Goal: Use online tool/utility: Utilize a website feature to perform a specific function

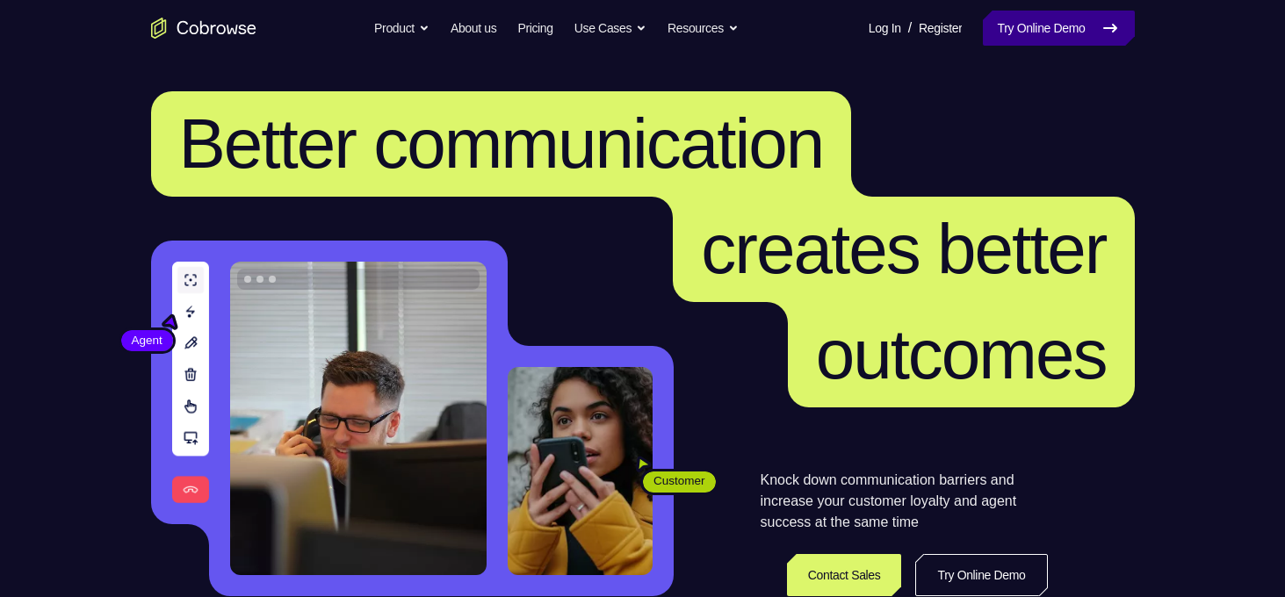
click at [1034, 26] on link "Try Online Demo" at bounding box center [1058, 28] width 151 height 35
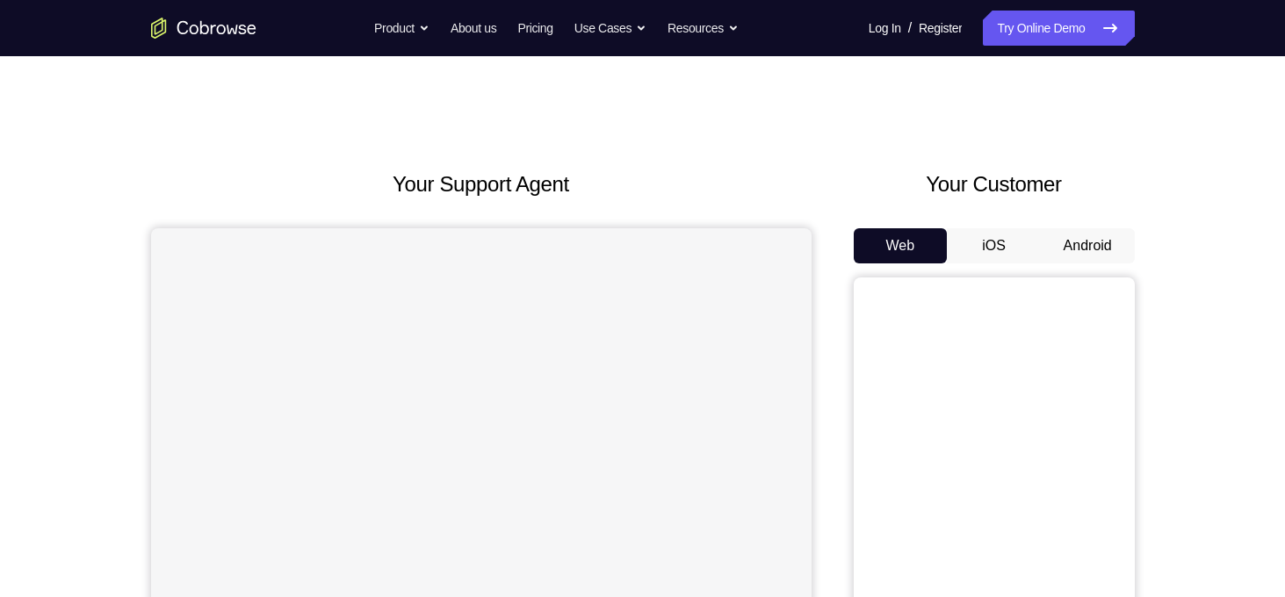
click at [1008, 240] on button "iOS" at bounding box center [994, 245] width 94 height 35
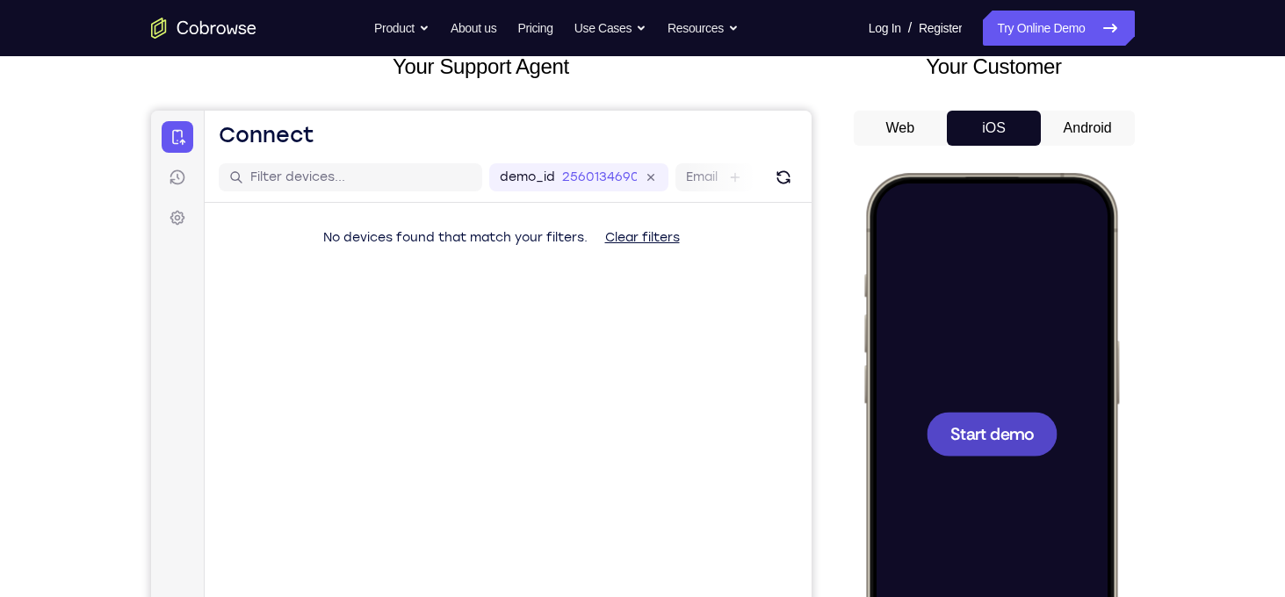
scroll to position [119, 0]
click at [986, 429] on span "Start demo" at bounding box center [990, 432] width 83 height 17
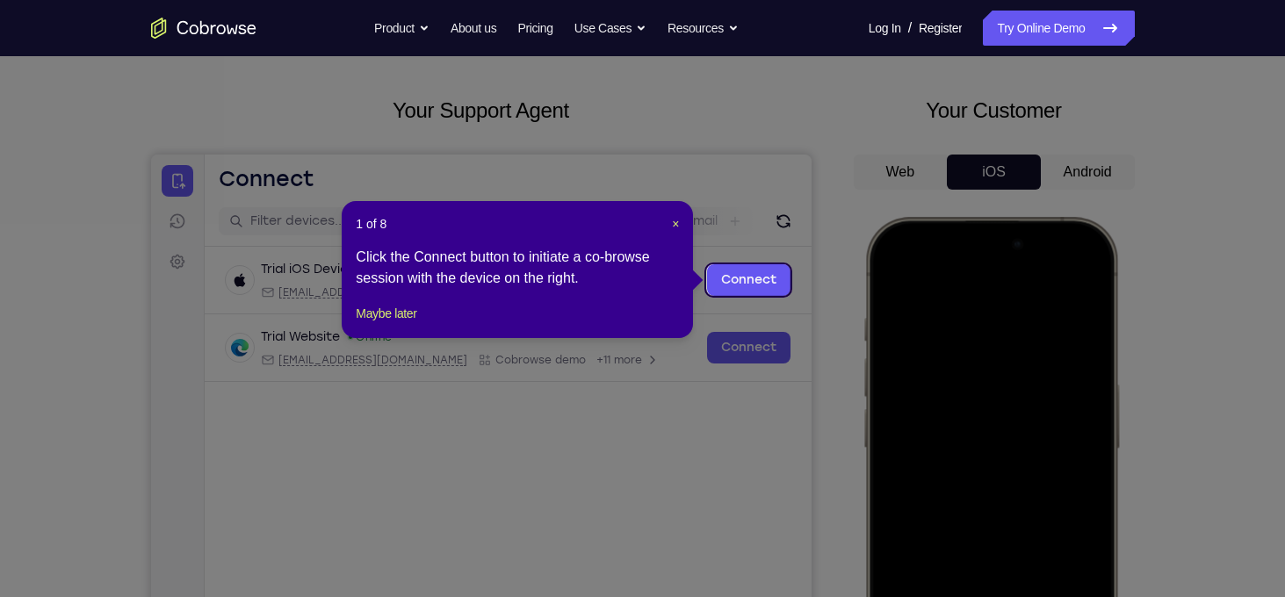
scroll to position [74, 0]
click at [406, 324] on button "Maybe later" at bounding box center [386, 313] width 61 height 21
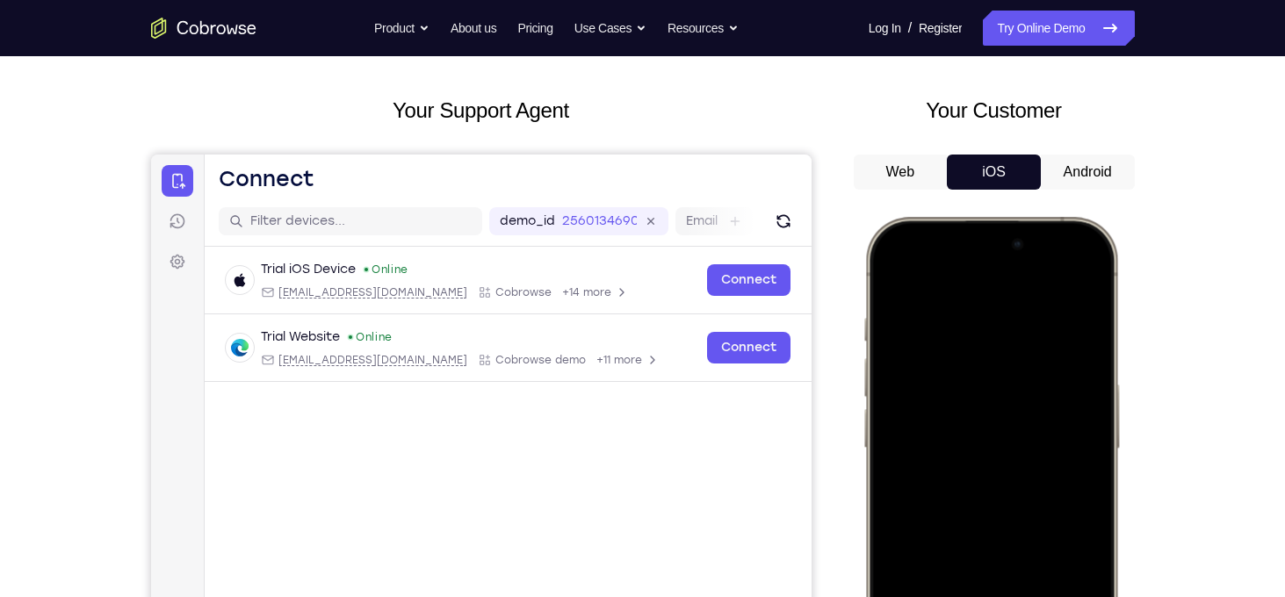
click at [1084, 167] on button "Android" at bounding box center [1088, 172] width 94 height 35
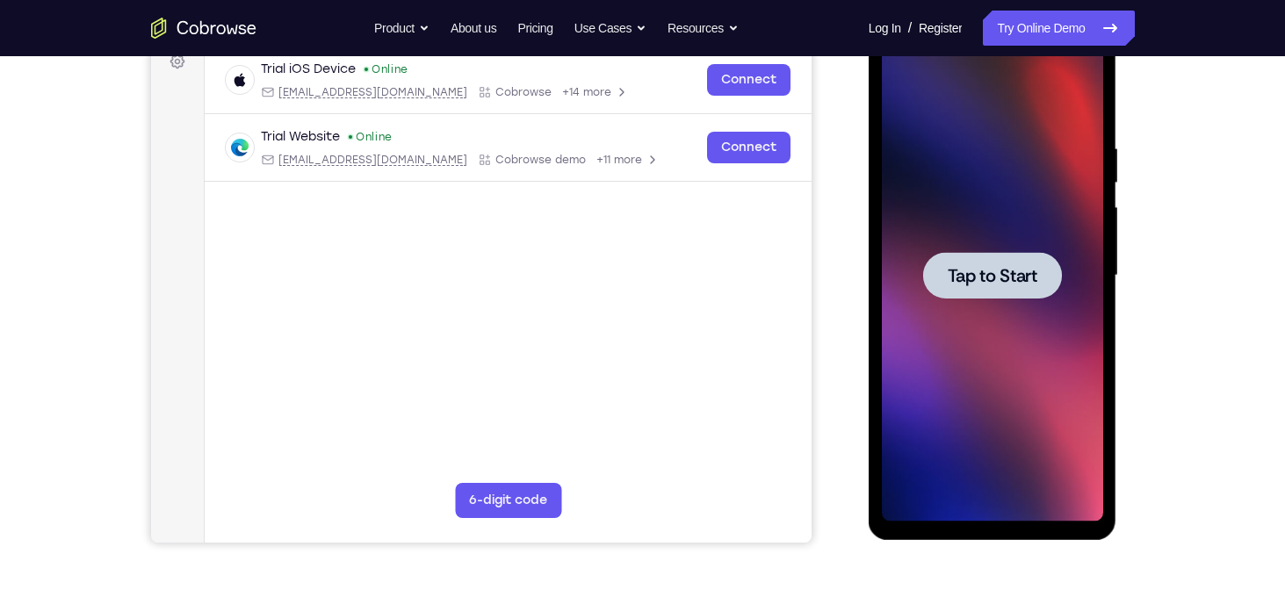
scroll to position [0, 0]
click at [984, 273] on span "Tap to Start" at bounding box center [992, 276] width 90 height 18
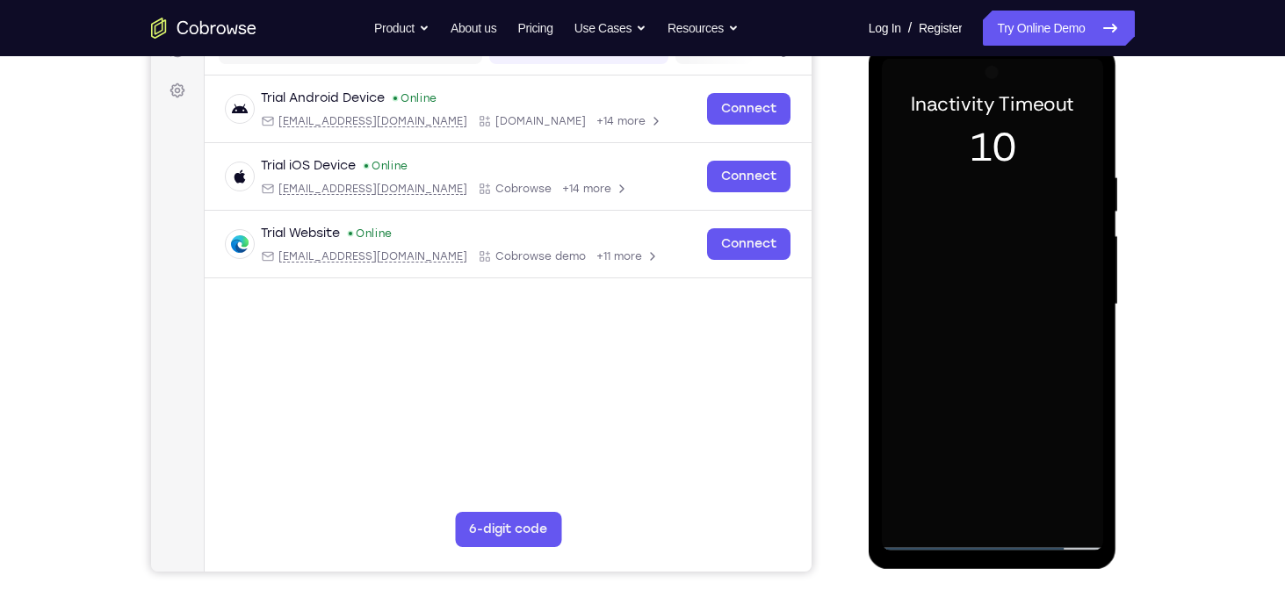
scroll to position [242, 0]
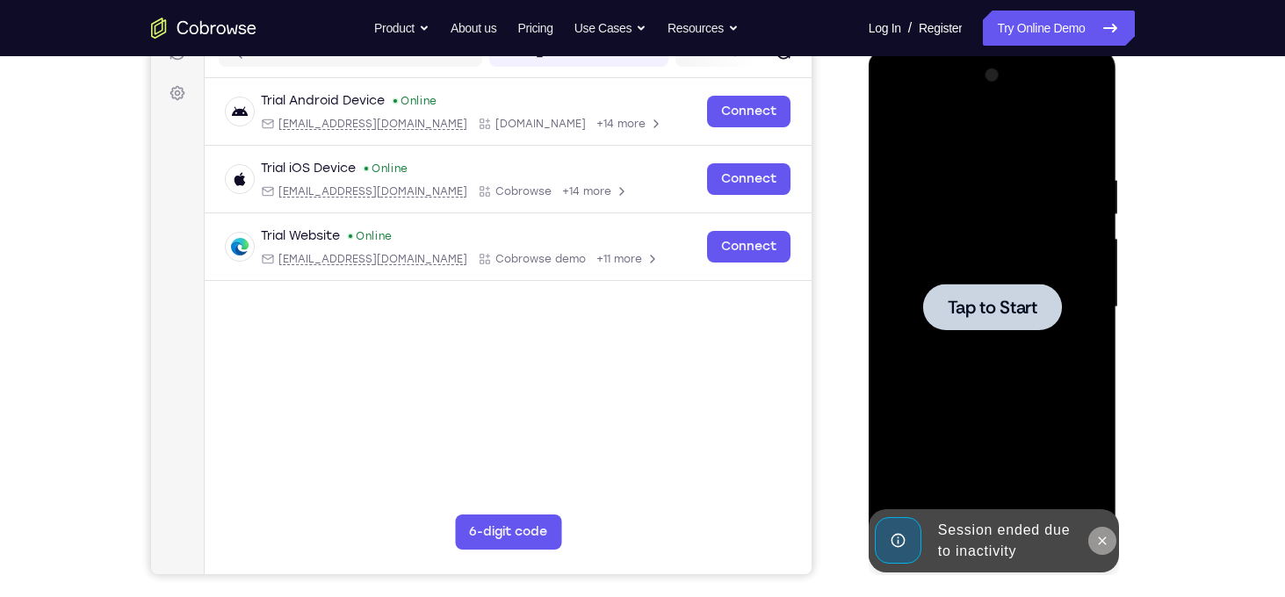
click at [1104, 542] on icon at bounding box center [1102, 541] width 14 height 14
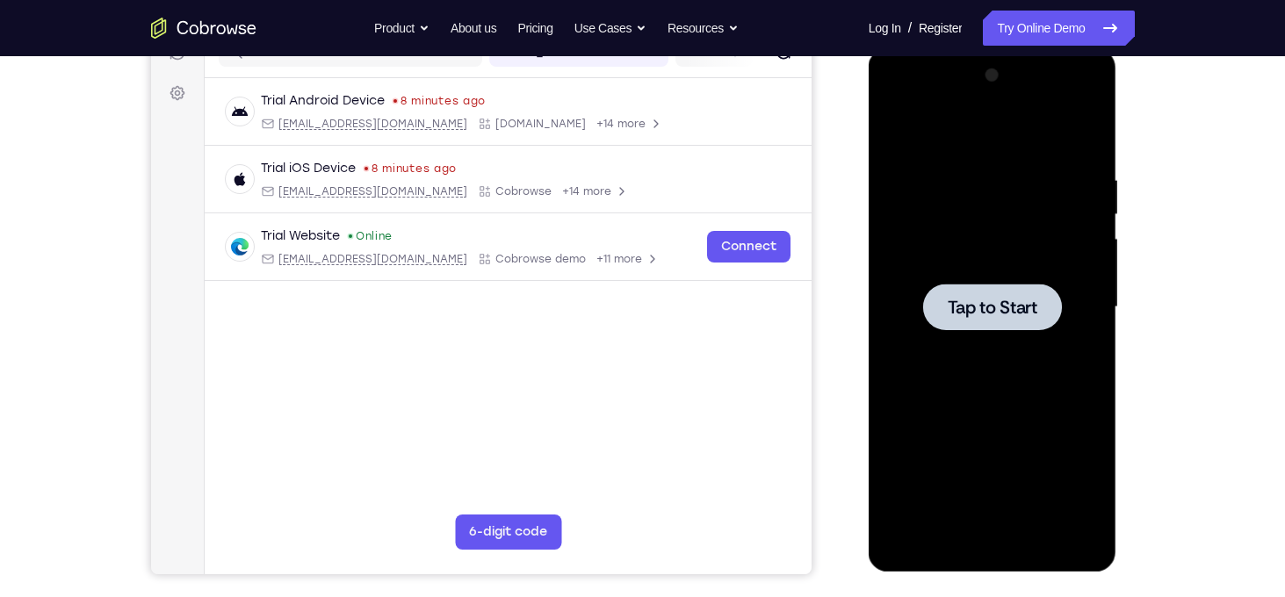
click at [995, 308] on span "Tap to Start" at bounding box center [992, 308] width 90 height 18
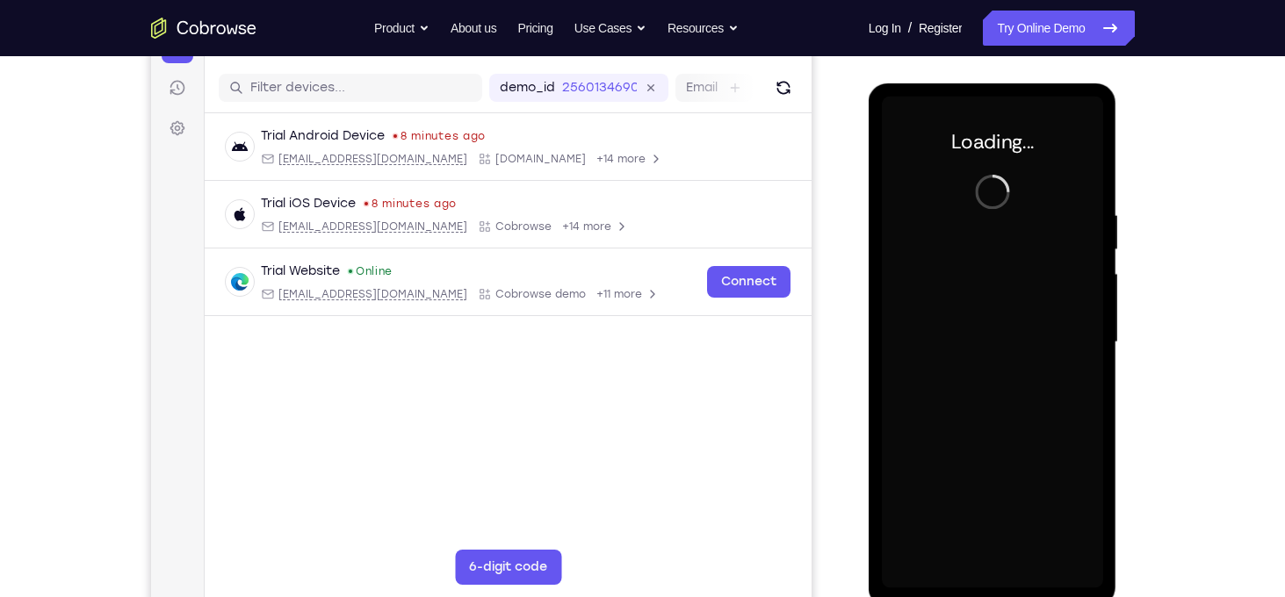
scroll to position [220, 0]
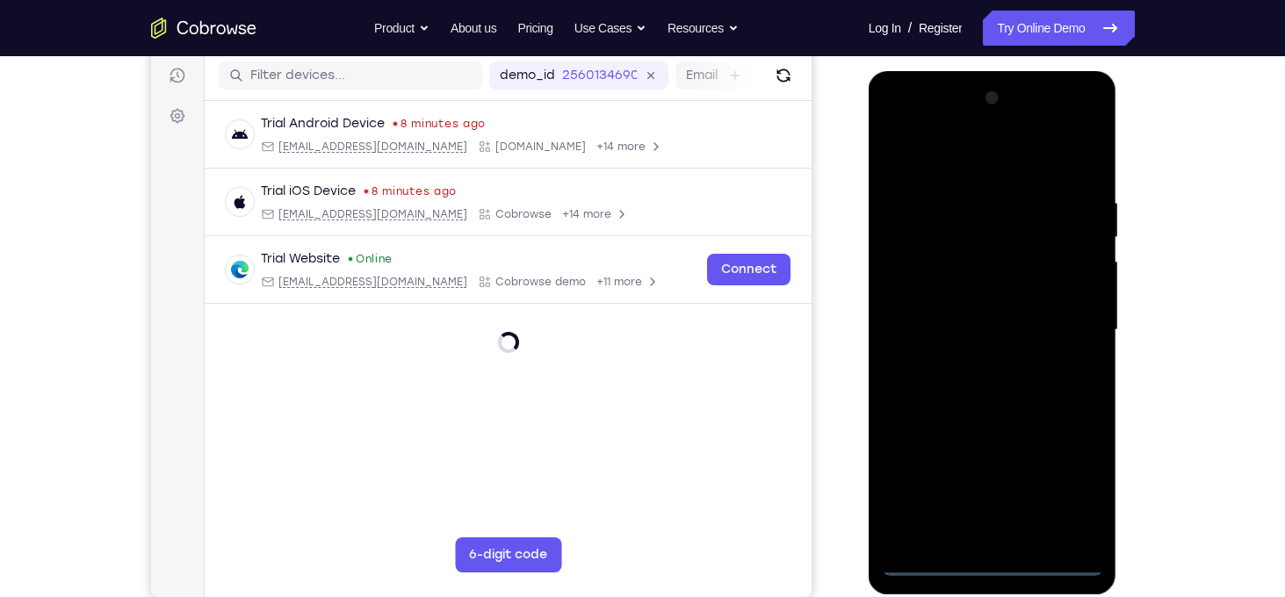
click at [997, 565] on div at bounding box center [992, 330] width 221 height 492
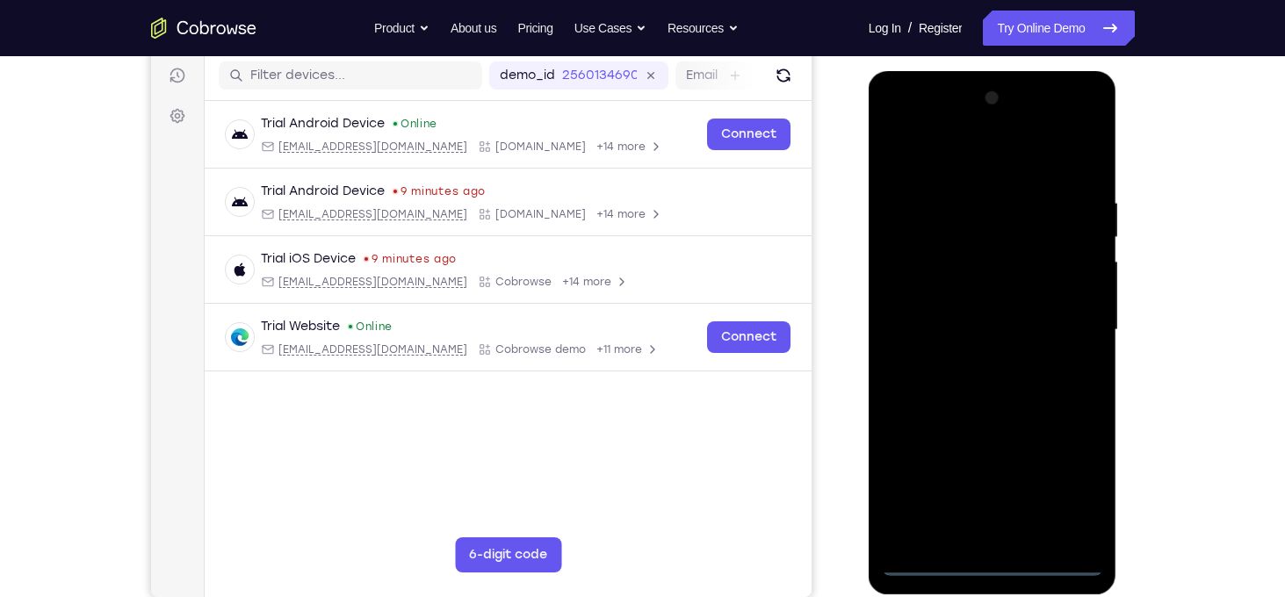
click at [1069, 487] on div at bounding box center [992, 330] width 221 height 492
click at [946, 155] on div at bounding box center [992, 330] width 221 height 492
click at [1068, 322] on div at bounding box center [992, 330] width 221 height 492
click at [967, 363] on div at bounding box center [992, 330] width 221 height 492
click at [1026, 309] on div at bounding box center [992, 330] width 221 height 492
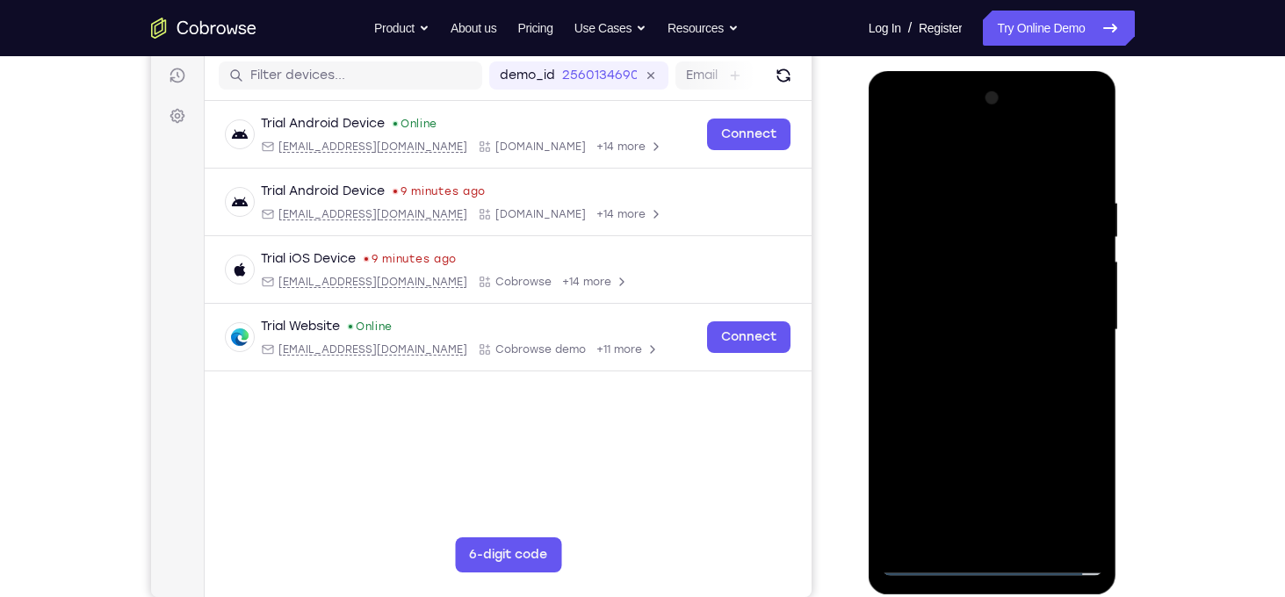
click at [1030, 299] on div at bounding box center [992, 330] width 221 height 492
click at [998, 334] on div at bounding box center [992, 330] width 221 height 492
click at [1054, 389] on div at bounding box center [992, 330] width 221 height 492
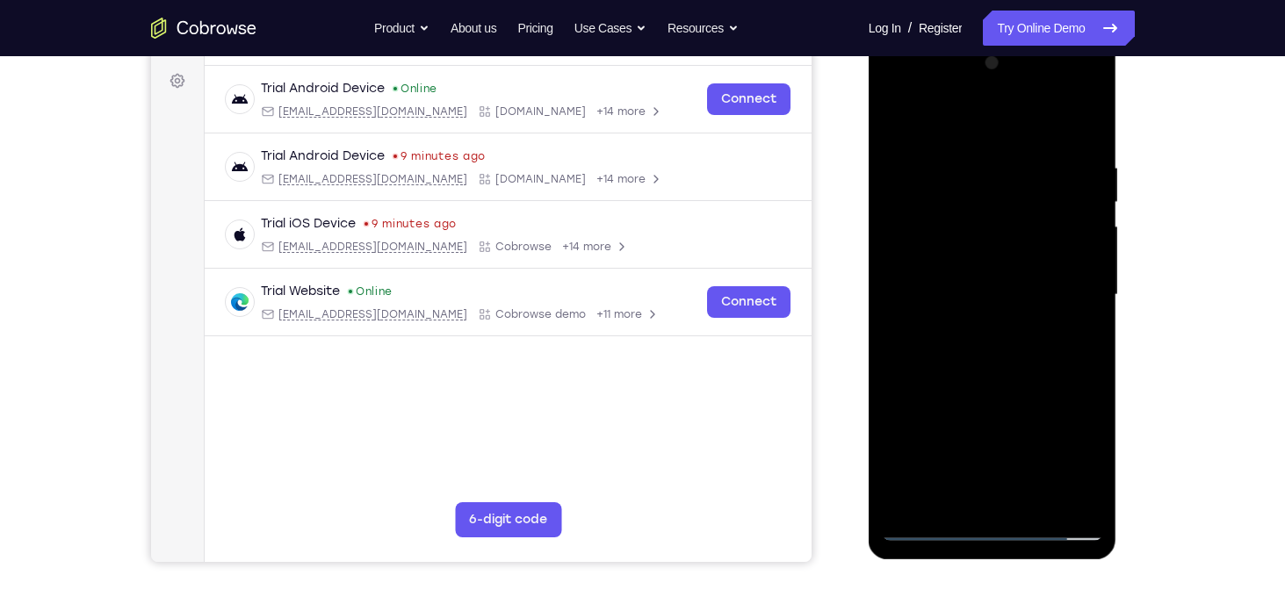
scroll to position [256, 0]
drag, startPoint x: 1010, startPoint y: 320, endPoint x: 998, endPoint y: 216, distance: 104.2
drag, startPoint x: 130, startPoint y: 181, endPoint x: 1159, endPoint y: 206, distance: 1029.4
click at [1195, 228] on div "Your Support Agent Your Customer Web iOS Android Next Steps We’d be happy to gi…" at bounding box center [643, 380] width 1124 height 1158
click at [1090, 137] on div at bounding box center [992, 294] width 221 height 492
